Goal: Task Accomplishment & Management: Manage account settings

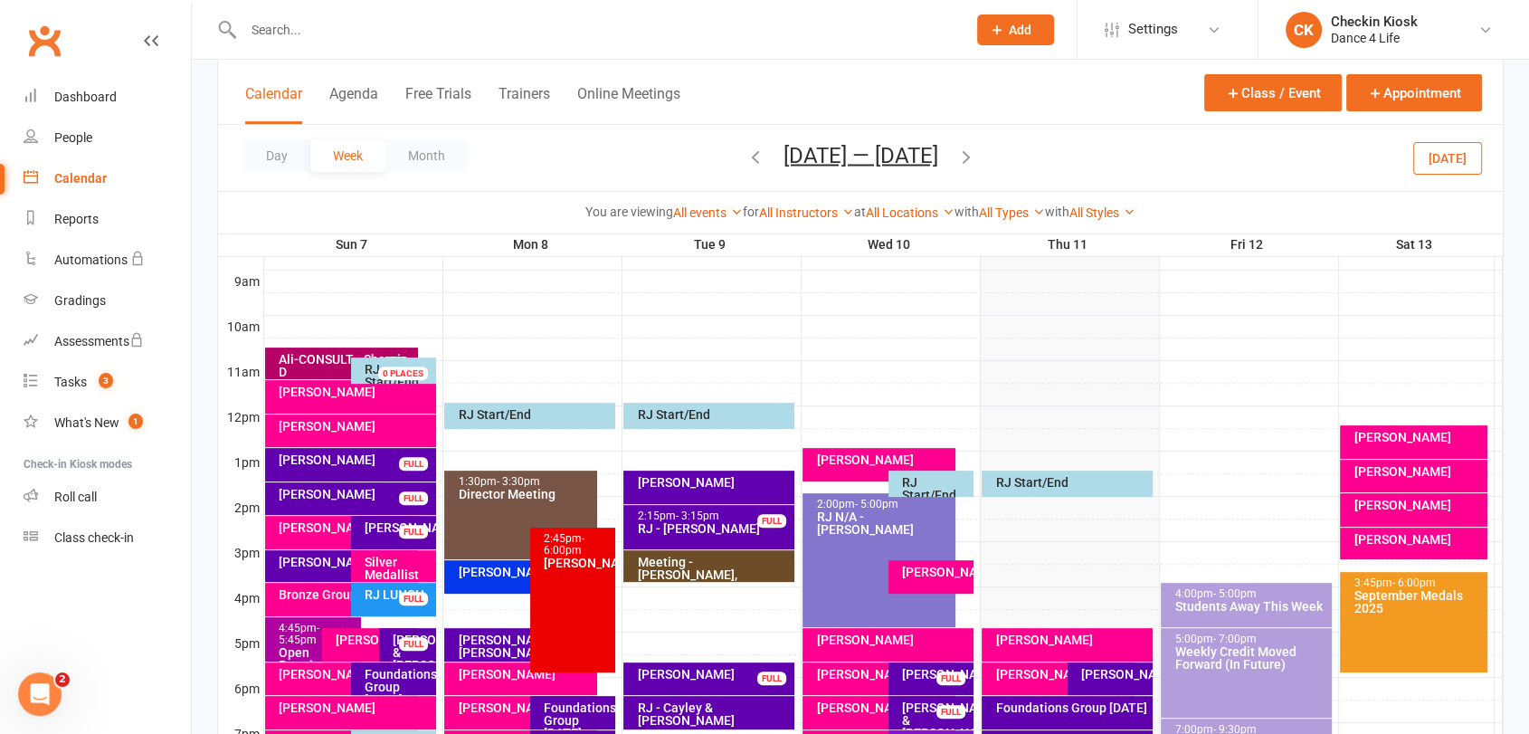
scroll to position [465, 0]
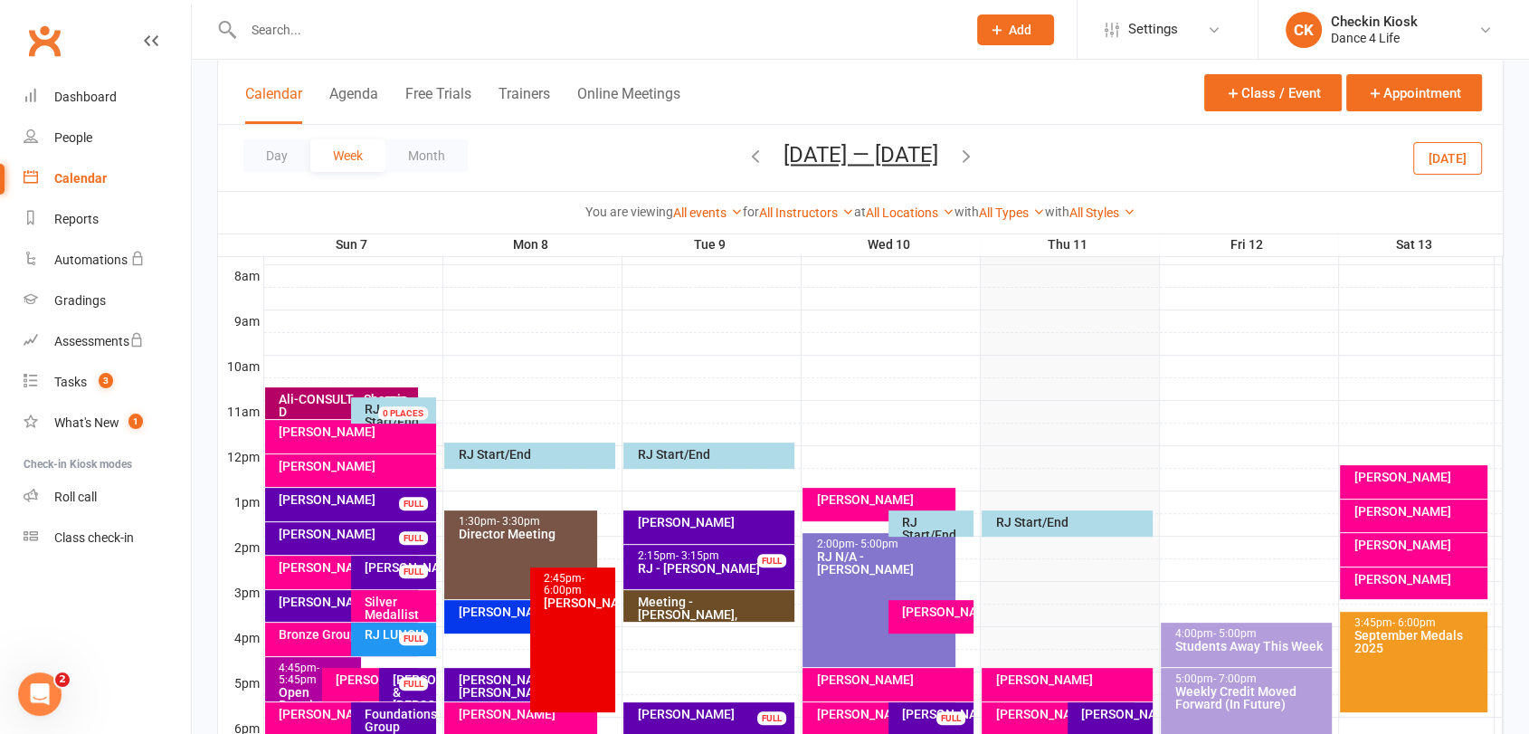
click at [964, 157] on icon "button" at bounding box center [967, 156] width 20 height 20
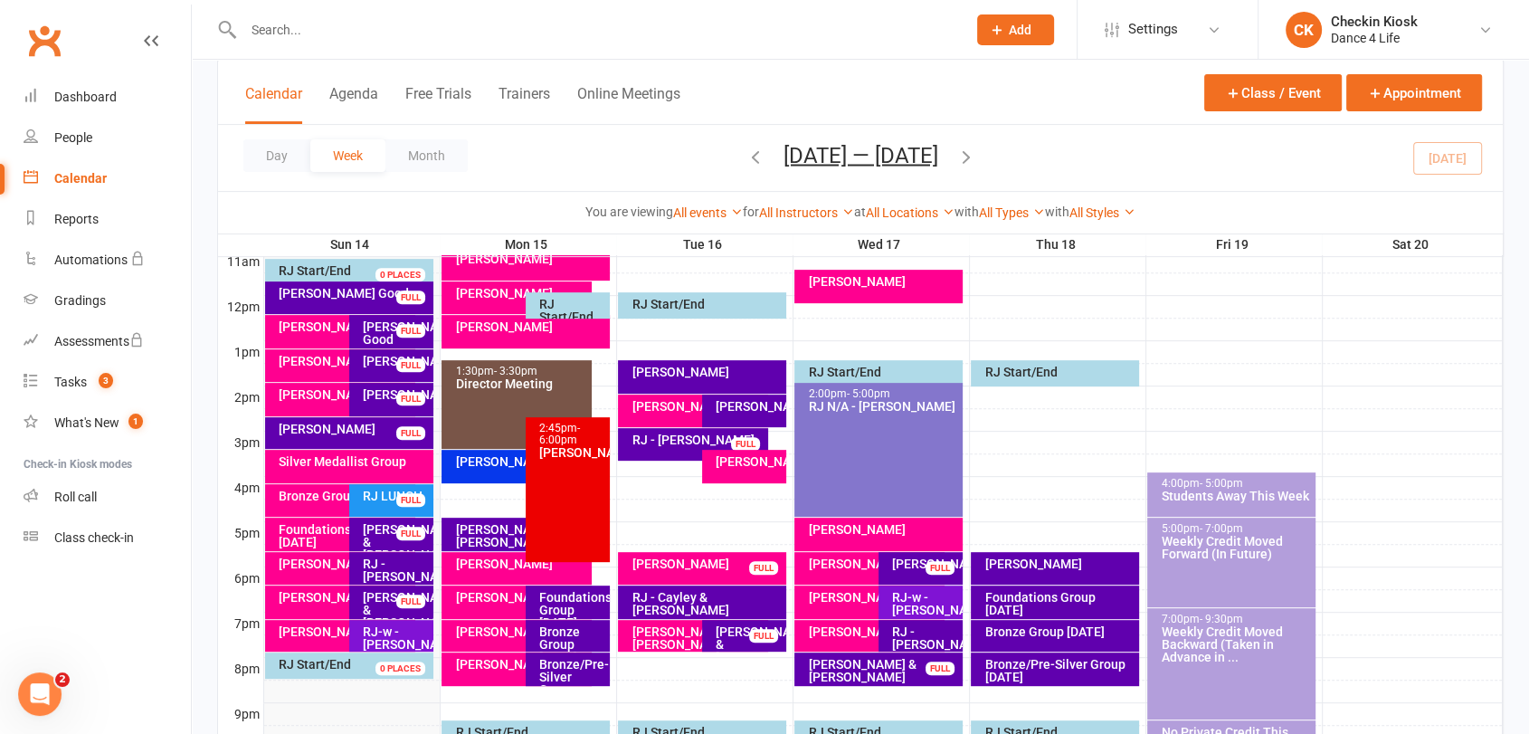
scroll to position [566, 0]
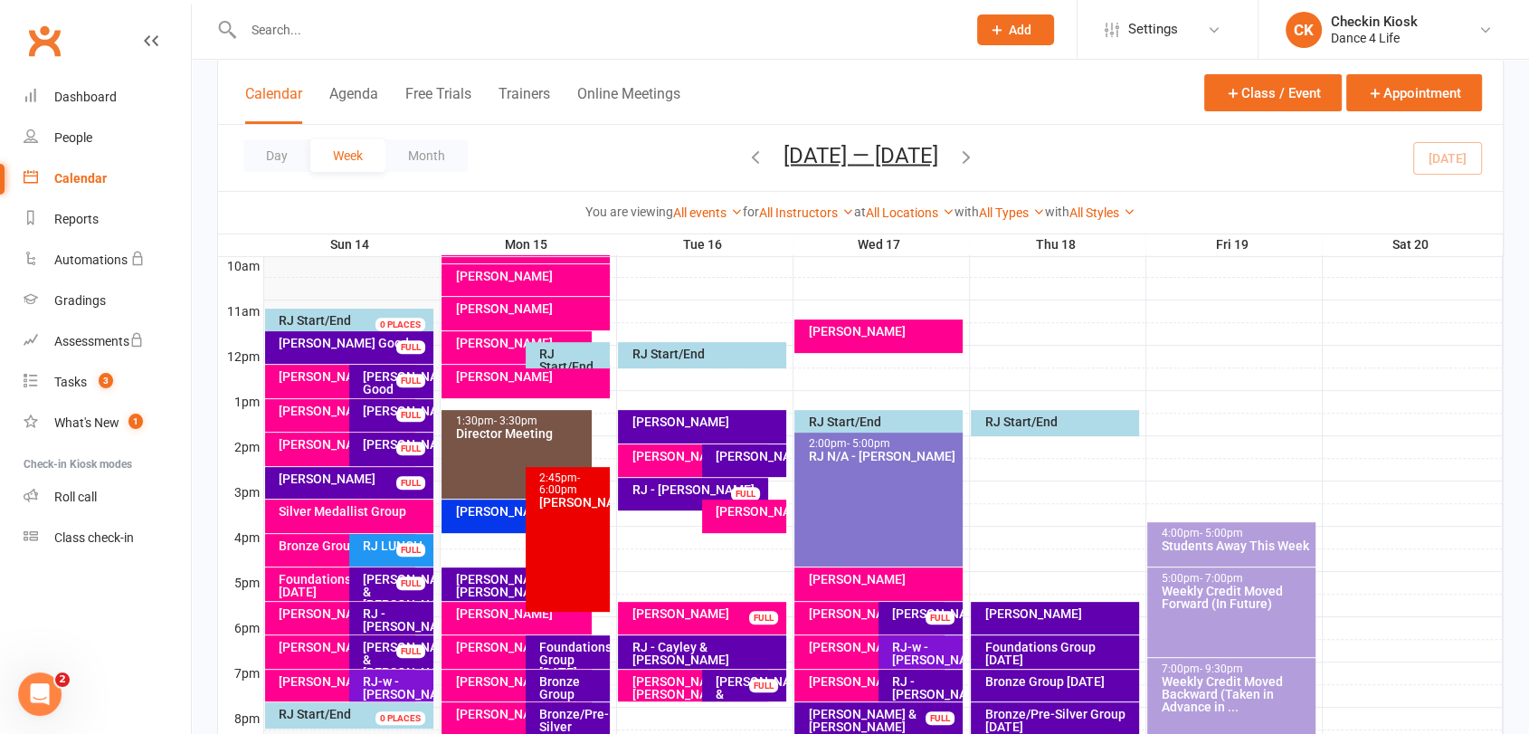
click at [321, 383] on div "[PERSON_NAME]" at bounding box center [340, 381] width 150 height 33
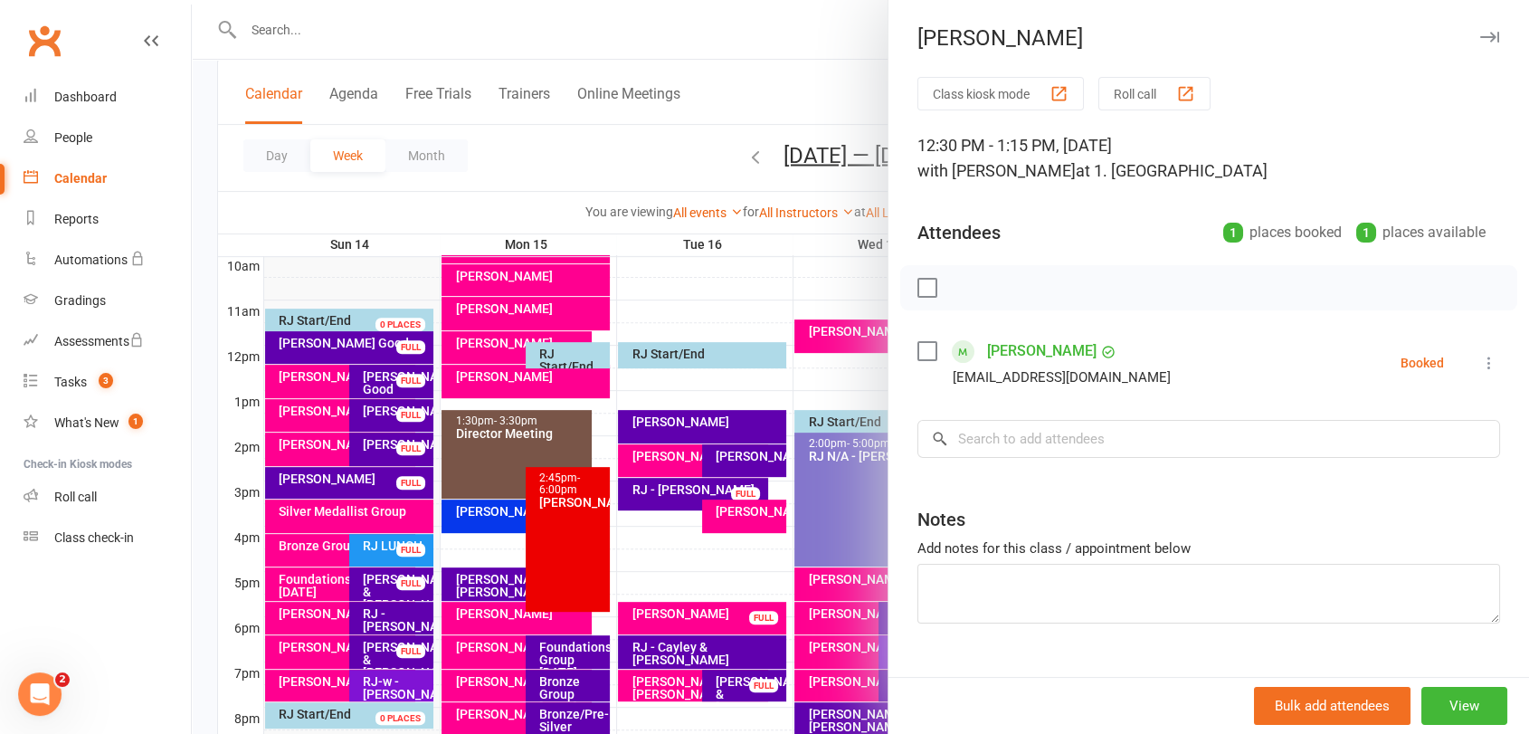
click at [1021, 352] on link "[PERSON_NAME]" at bounding box center [1042, 351] width 110 height 29
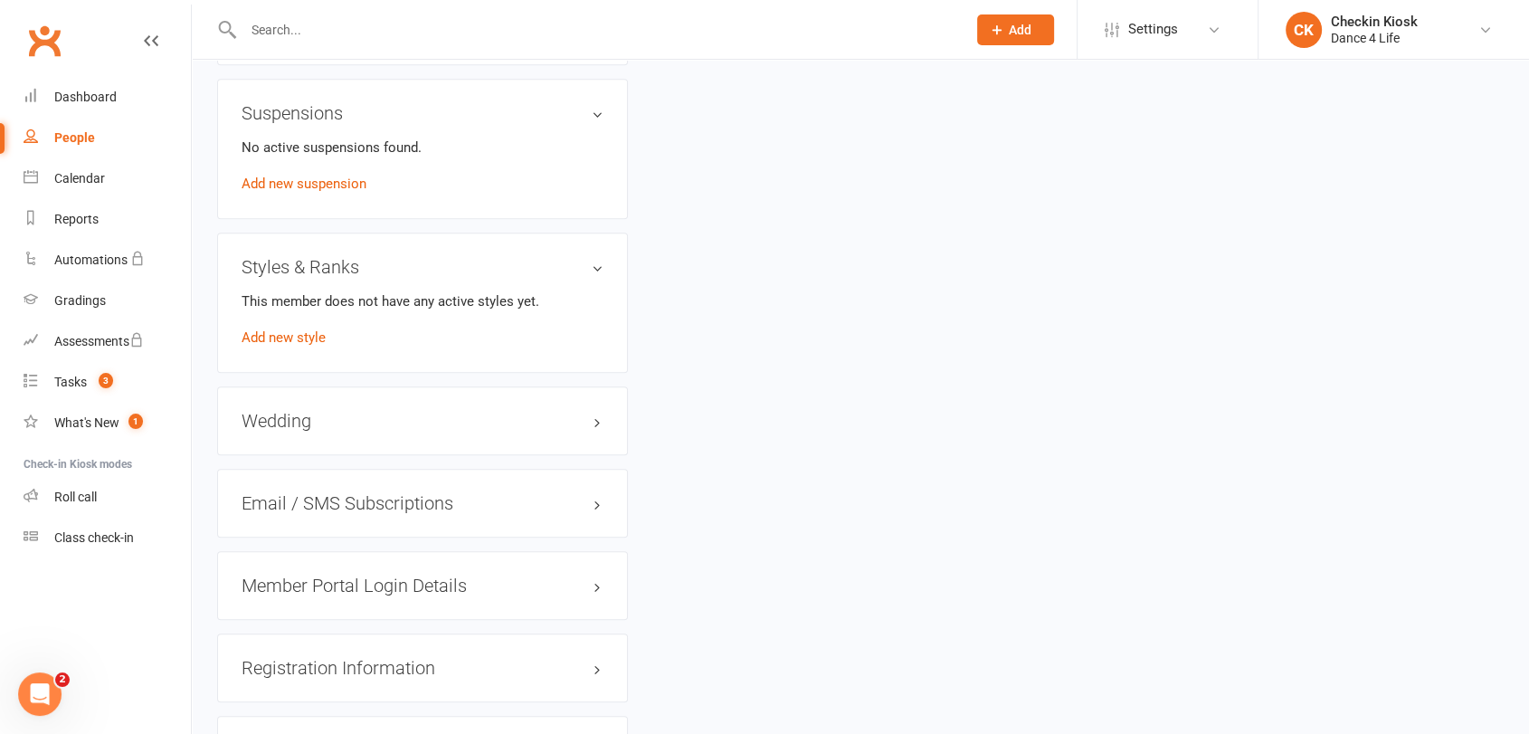
scroll to position [1206, 0]
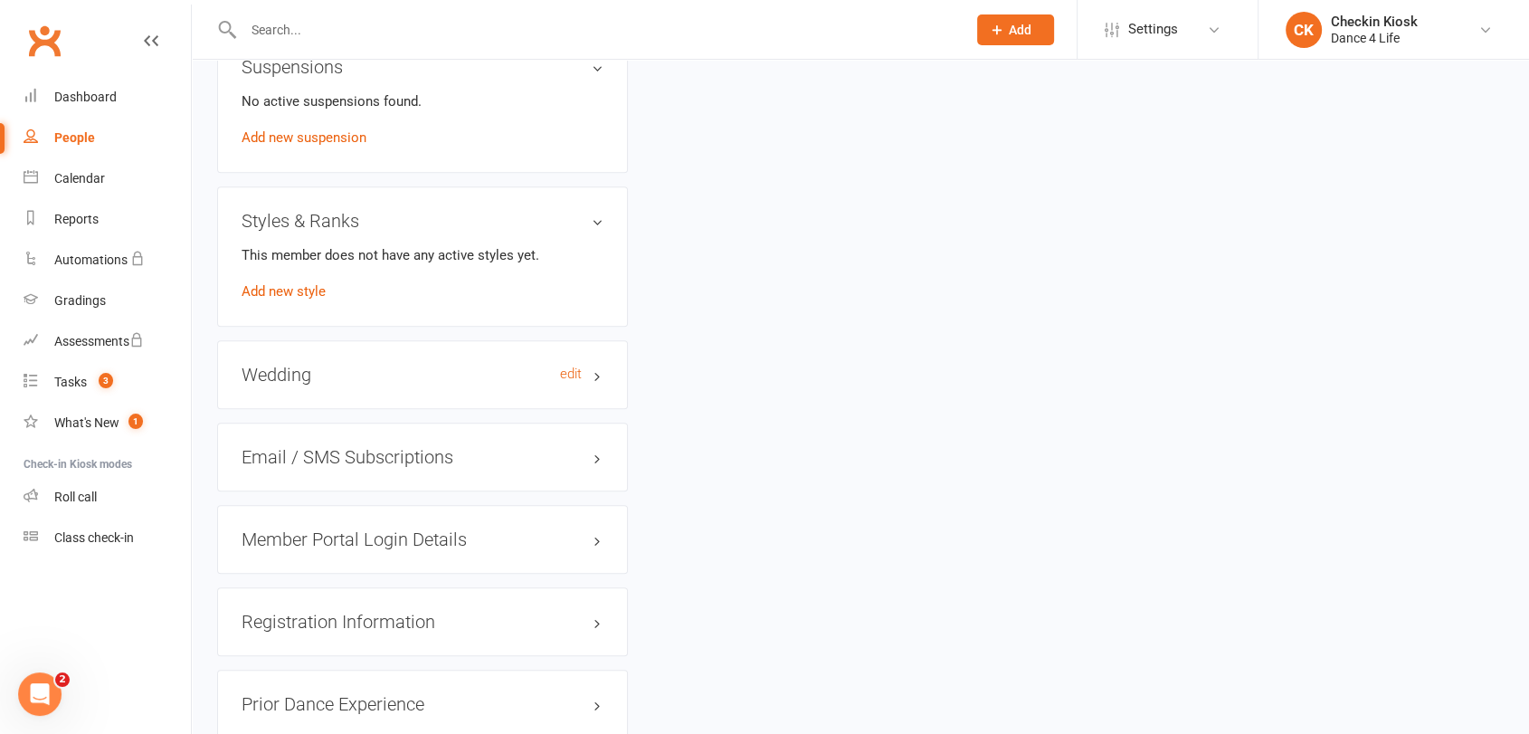
click at [427, 376] on h3 "Wedding edit" at bounding box center [423, 375] width 362 height 20
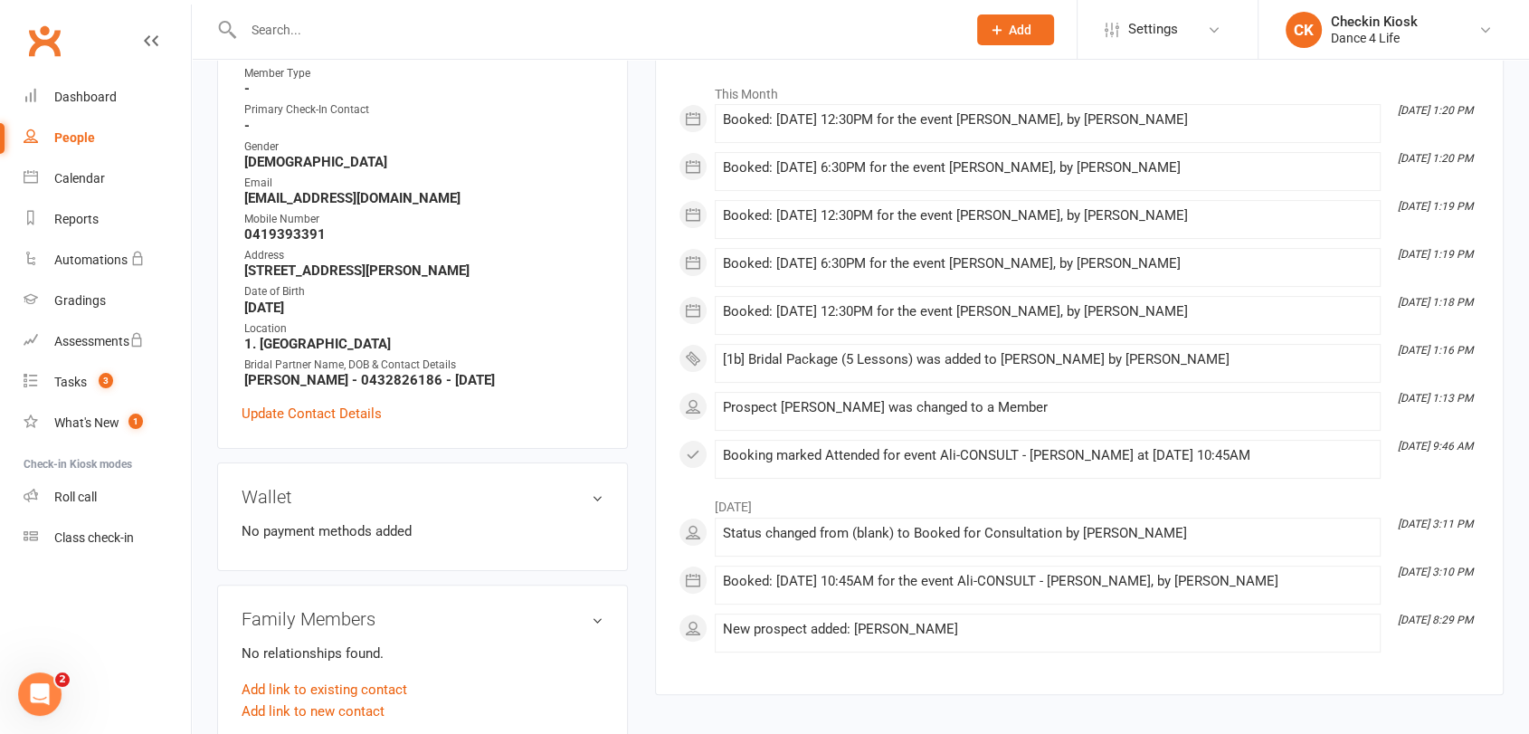
scroll to position [201, 0]
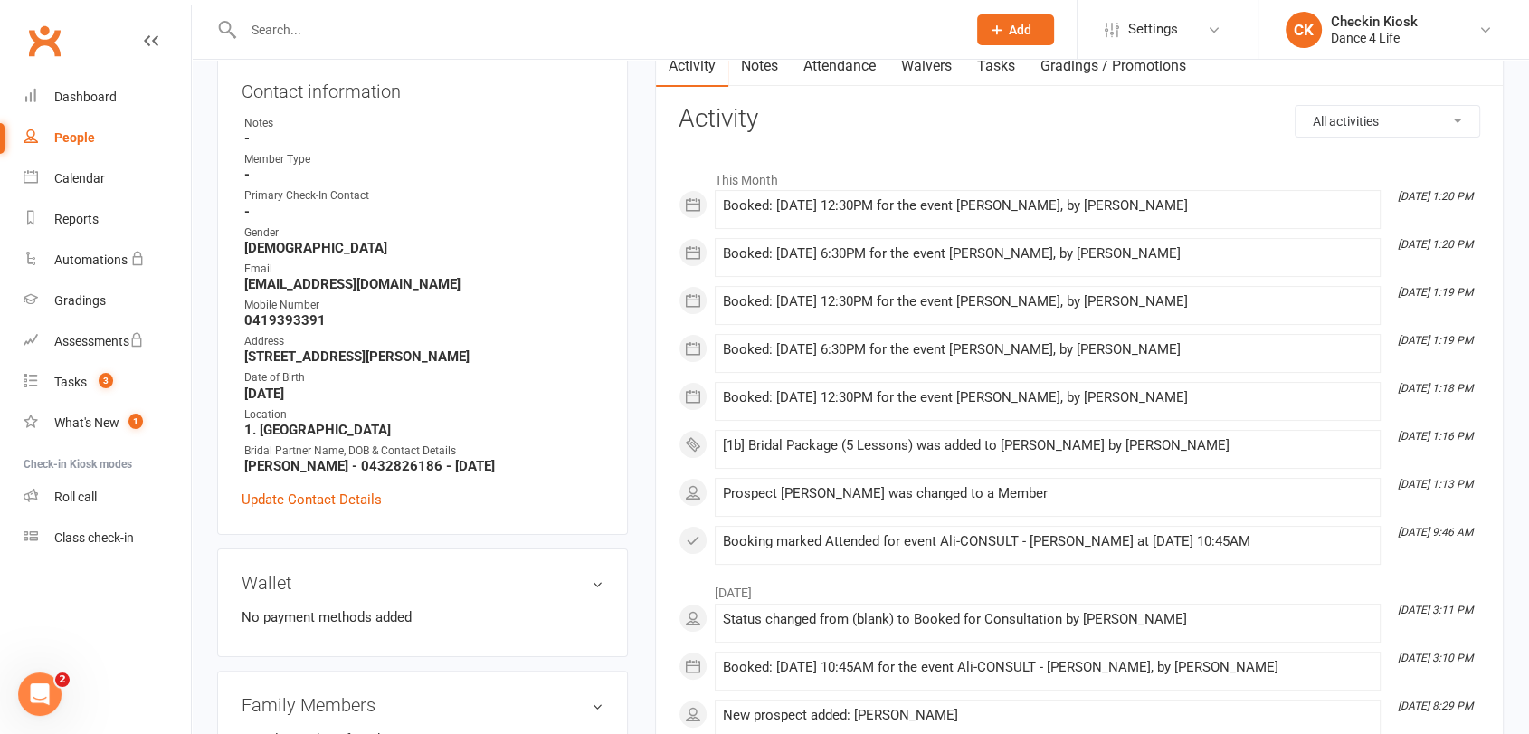
drag, startPoint x: 391, startPoint y: 361, endPoint x: 155, endPoint y: 40, distance: 398.8
click at [156, 38] on icon at bounding box center [151, 40] width 14 height 14
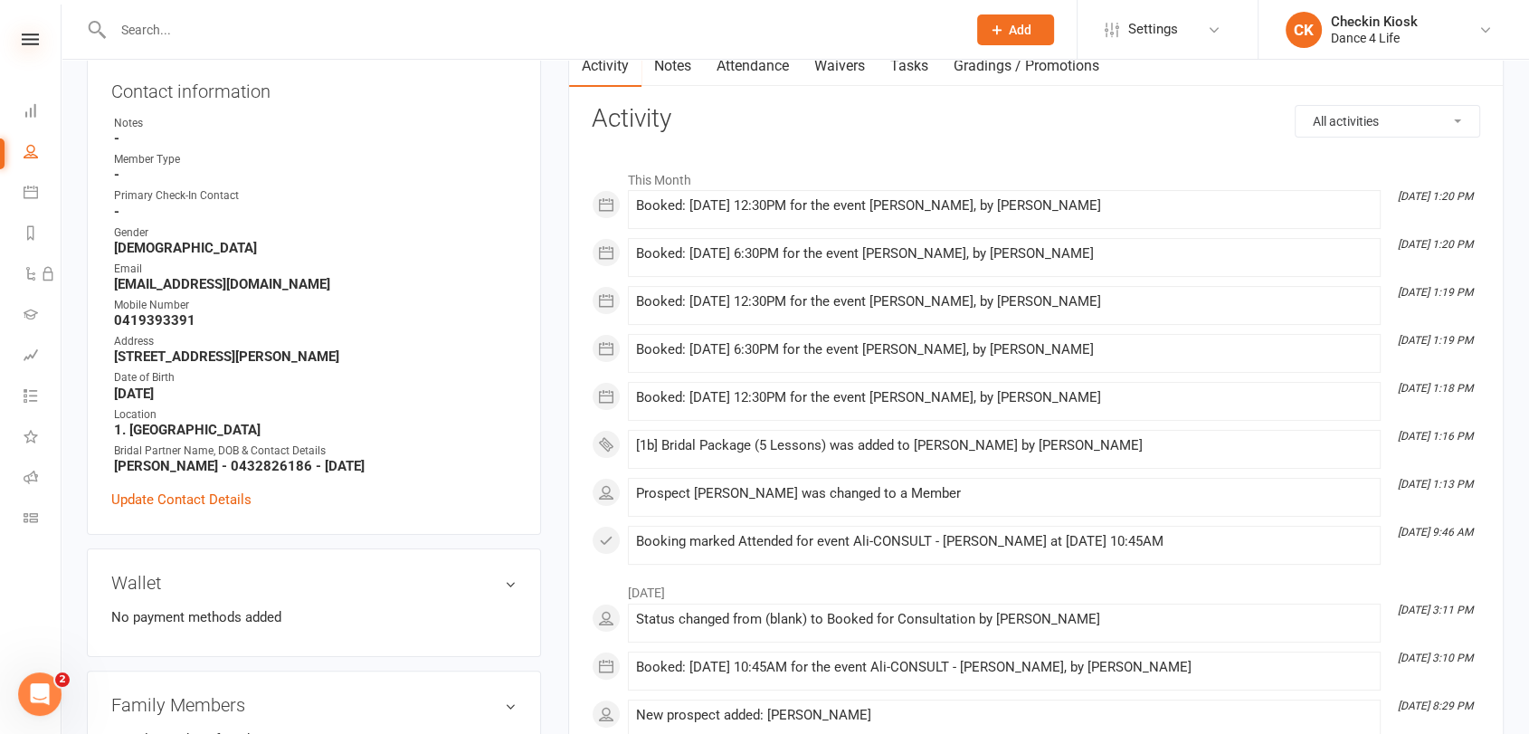
click at [29, 39] on icon at bounding box center [30, 39] width 17 height 12
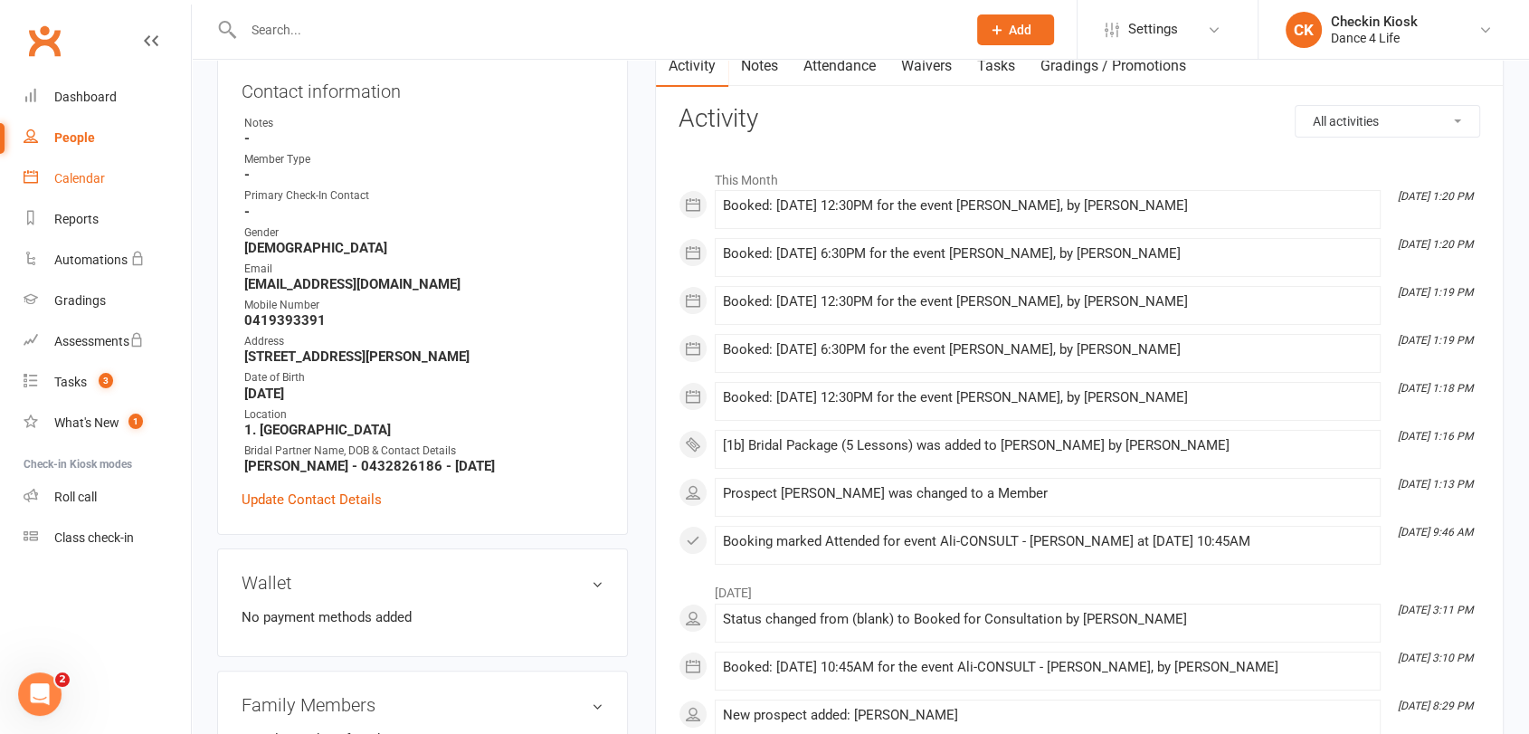
click at [72, 184] on div "Calendar" at bounding box center [79, 178] width 51 height 14
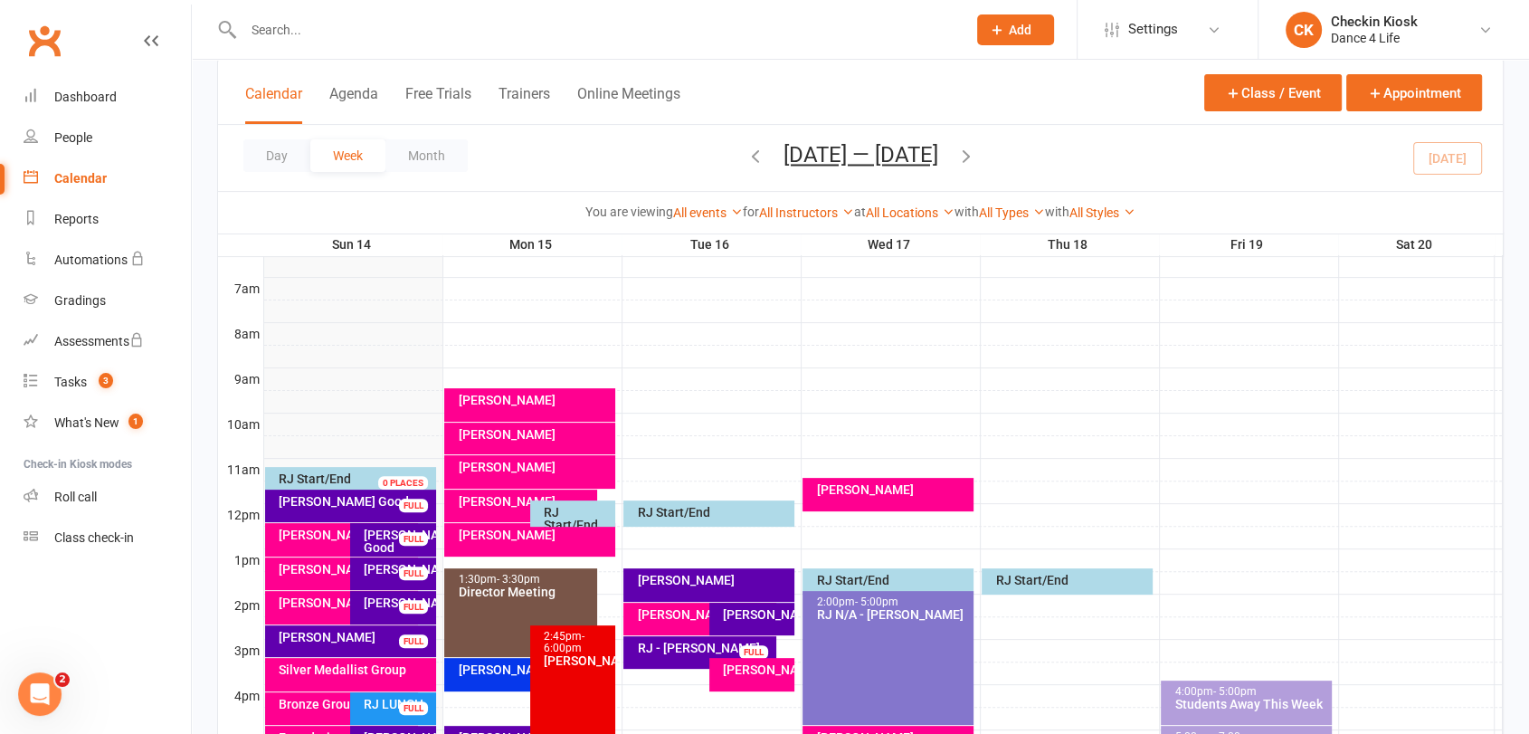
scroll to position [502, 0]
